Goal: Task Accomplishment & Management: Complete application form

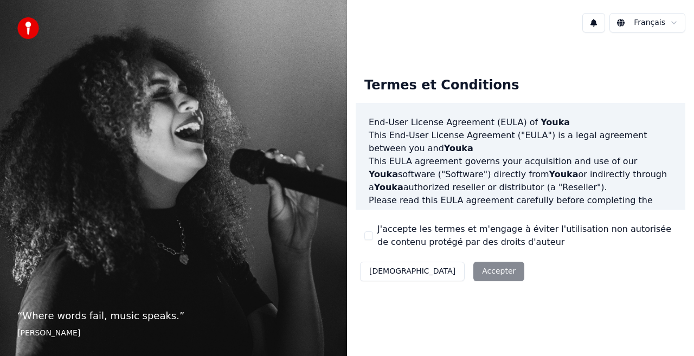
click at [375, 229] on div "J'accepte les termes et m'engage à éviter l'utilisation non autorisée de conten…" at bounding box center [520, 236] width 312 height 26
click at [372, 238] on button "J'accepte les termes et m'engage à éviter l'utilisation non autorisée de conten…" at bounding box center [368, 236] width 9 height 9
click at [473, 275] on button "Accepter" at bounding box center [498, 272] width 51 height 20
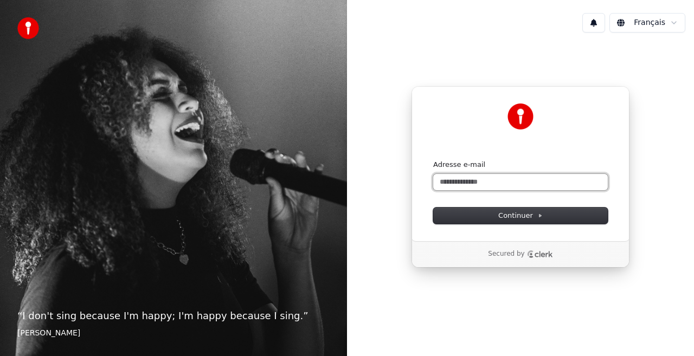
click at [466, 184] on input "Adresse e-mail" at bounding box center [520, 182] width 175 height 16
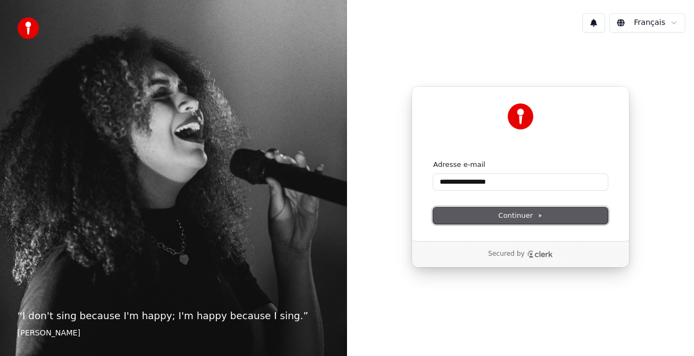
click at [501, 221] on button "Continuer" at bounding box center [520, 216] width 175 height 16
type input "**********"
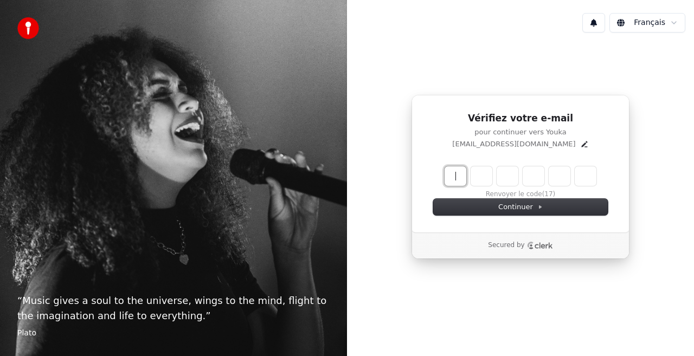
click at [451, 177] on input "Enter verification code" at bounding box center [532, 176] width 174 height 20
type input "******"
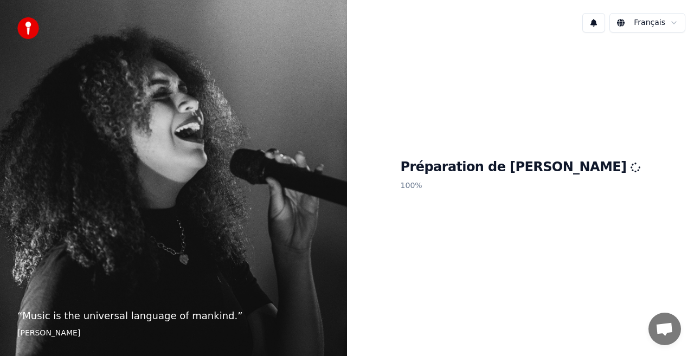
click at [668, 323] on span "Ouvrir le chat" at bounding box center [665, 330] width 18 height 15
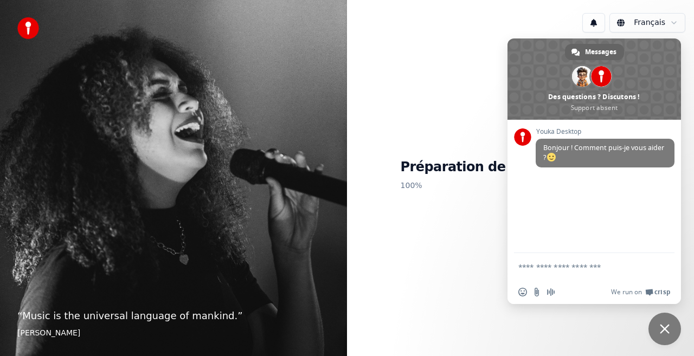
click at [449, 220] on div "Préparation de Youka 100 %" at bounding box center [520, 177] width 347 height 272
click at [373, 114] on div "Préparation de Youka 100 %" at bounding box center [520, 177] width 347 height 272
